Goal: Check status: Check status

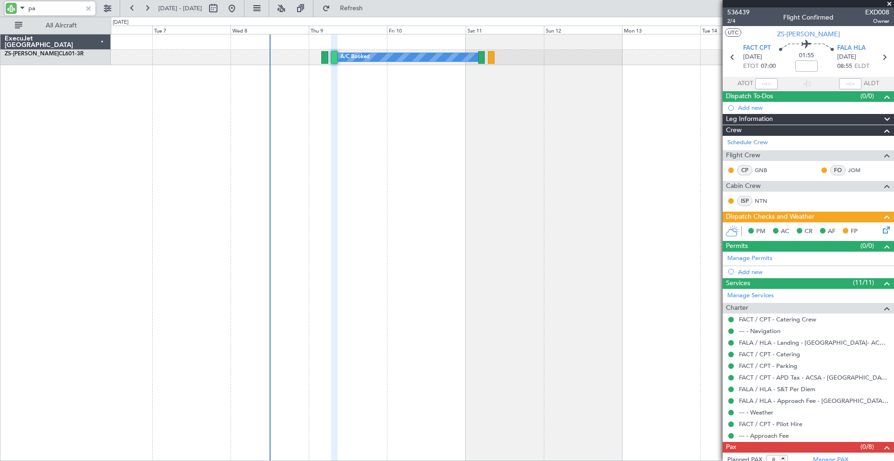
type input "p"
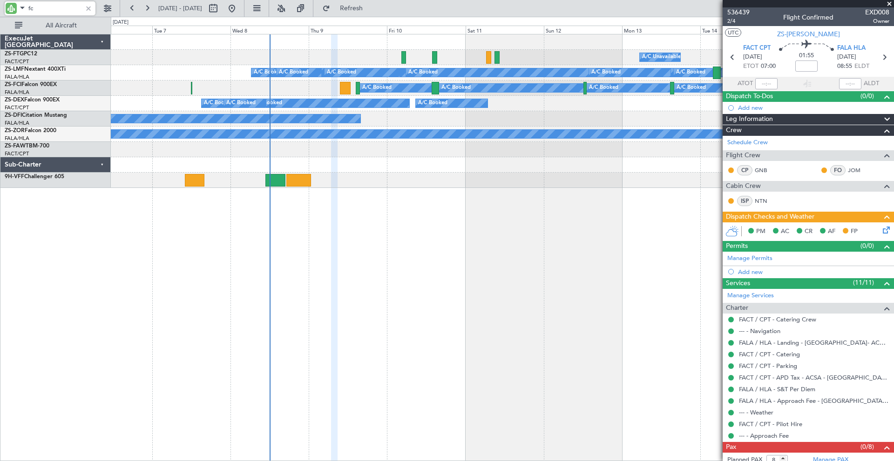
type input "fci"
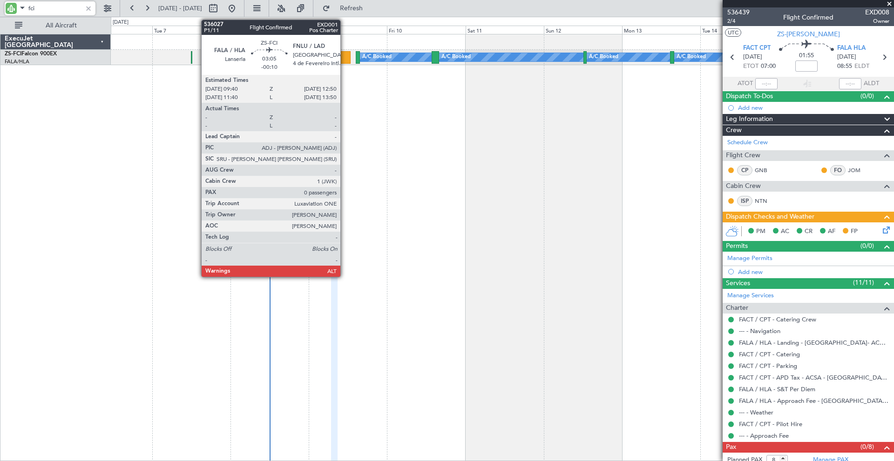
click at [345, 56] on div at bounding box center [345, 57] width 11 height 13
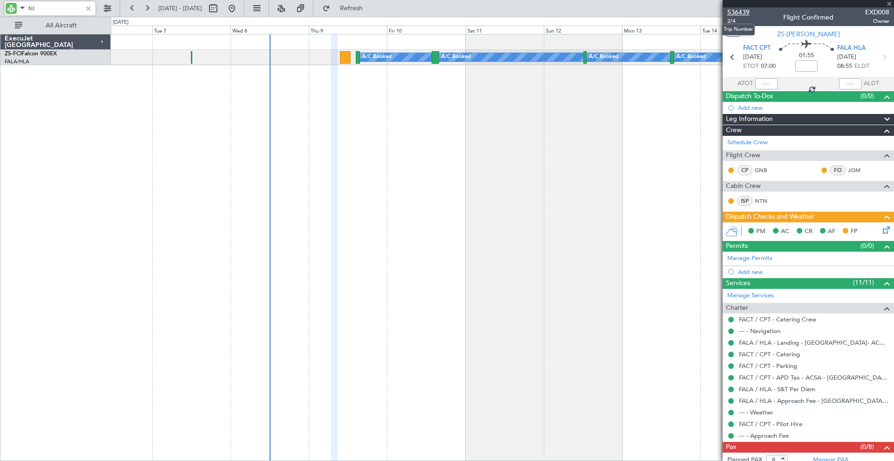
type input "-00:10"
type input "0"
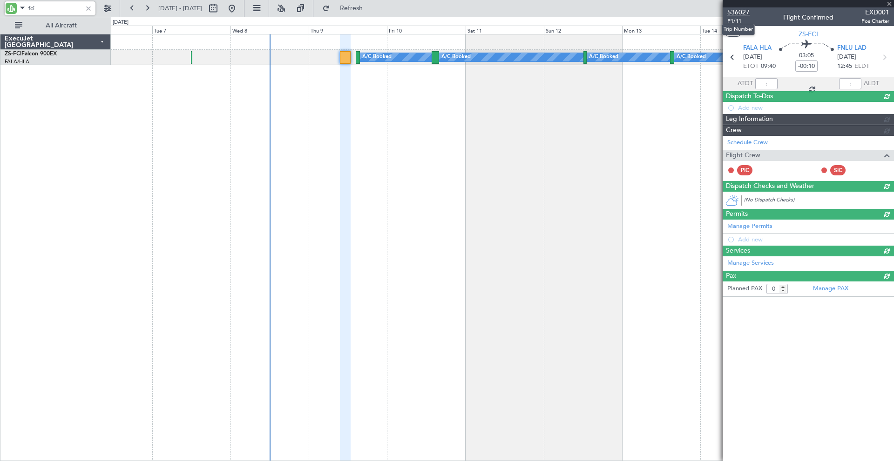
type input "fci"
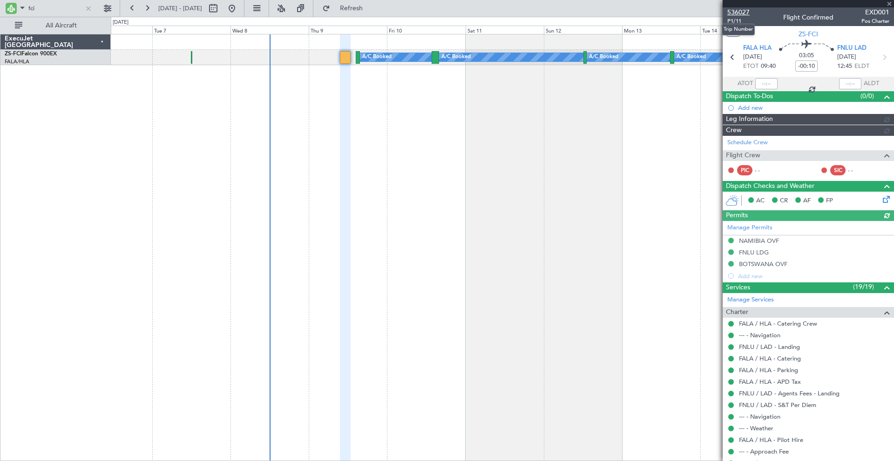
click at [738, 11] on span "536027" at bounding box center [738, 12] width 22 height 10
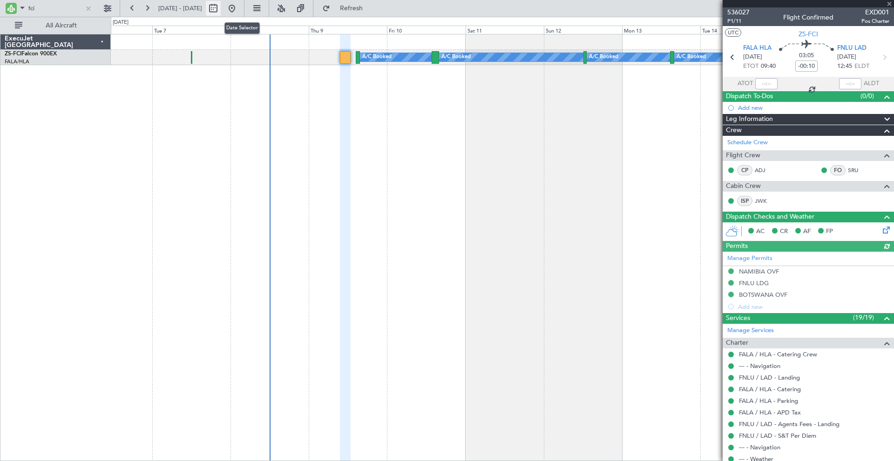
click at [221, 12] on button at bounding box center [213, 8] width 15 height 15
select select "10"
select select "2025"
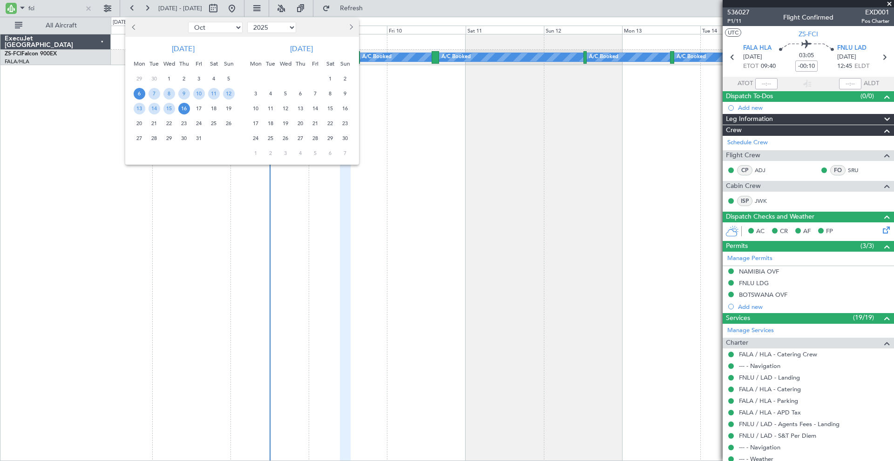
click at [353, 29] on button "Next month" at bounding box center [350, 27] width 10 height 15
click at [354, 28] on button "Next month" at bounding box center [350, 27] width 10 height 15
select select "12"
click at [155, 77] on span "2" at bounding box center [155, 79] width 12 height 12
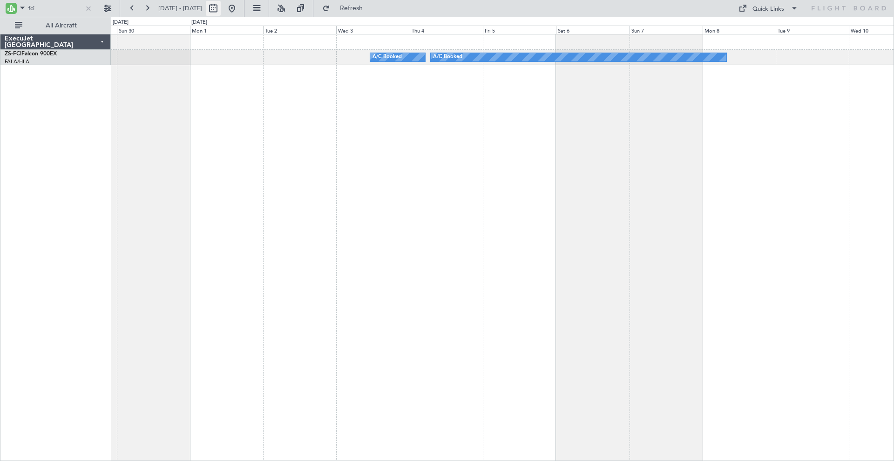
click at [221, 8] on button at bounding box center [213, 8] width 15 height 15
select select "11"
select select "2025"
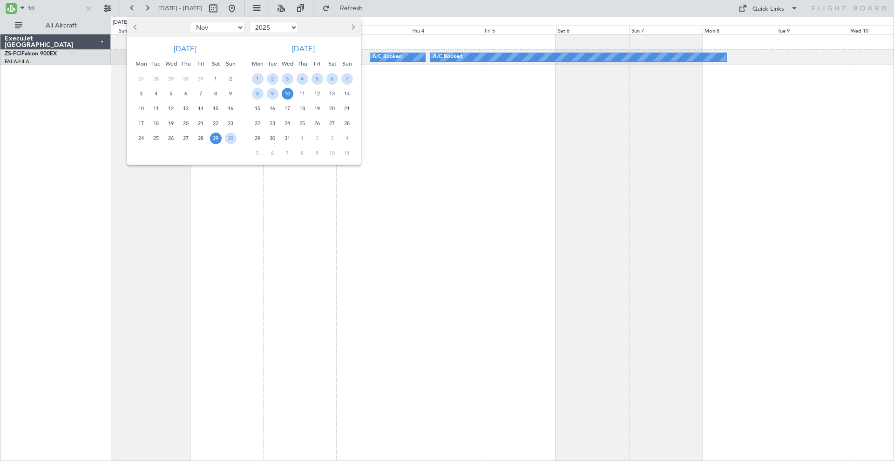
click at [356, 27] on button "Next month" at bounding box center [352, 27] width 10 height 15
click at [316, 77] on span "2" at bounding box center [317, 79] width 12 height 12
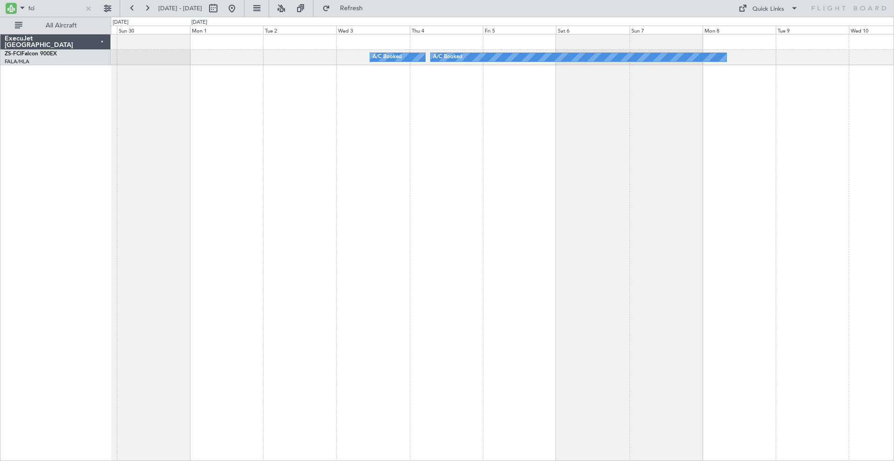
select select "1"
select select "2026"
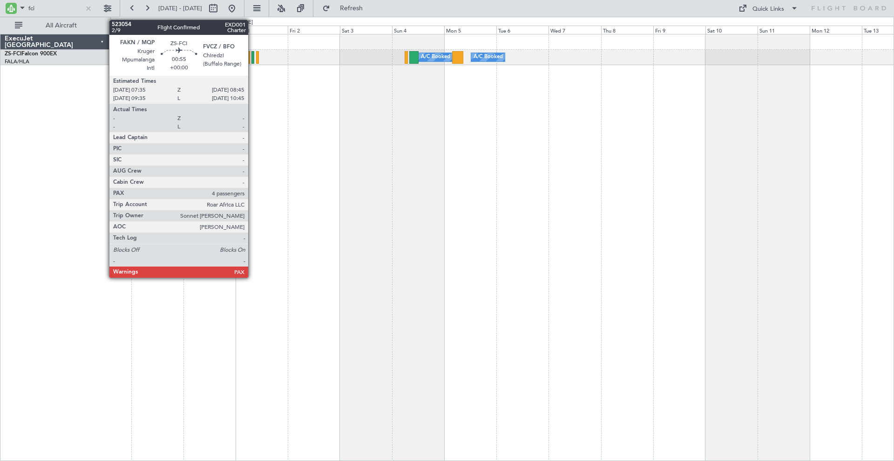
click at [252, 55] on div at bounding box center [252, 57] width 3 height 13
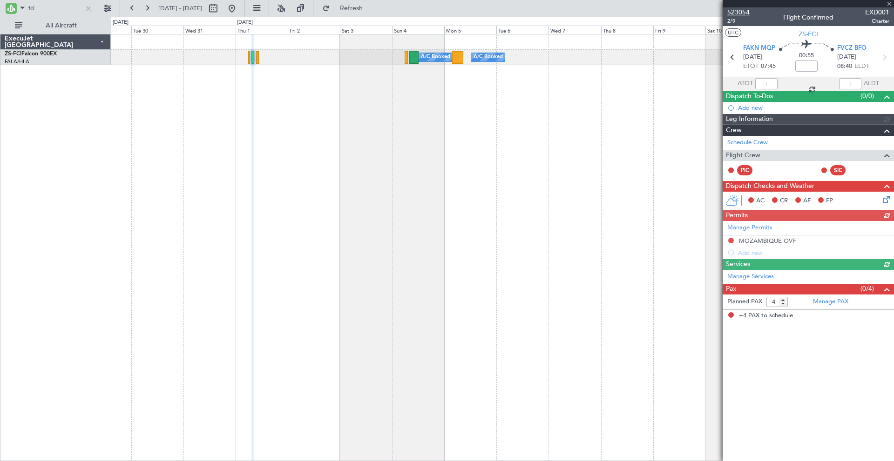
click at [741, 14] on span "523054" at bounding box center [738, 12] width 22 height 10
